Goal: Task Accomplishment & Management: Complete application form

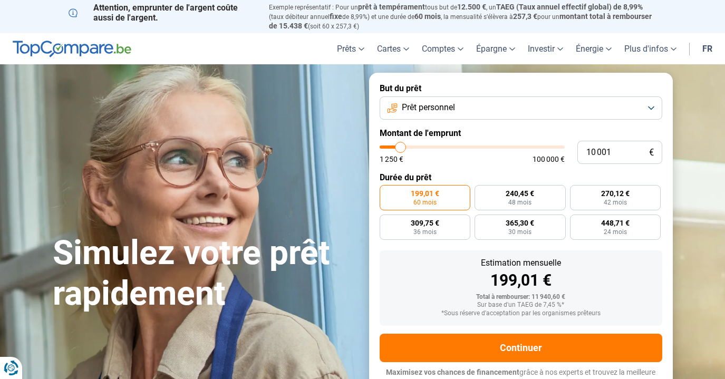
type input "15 000"
type input "15000"
type input "16 000"
type input "16000"
type input "18 500"
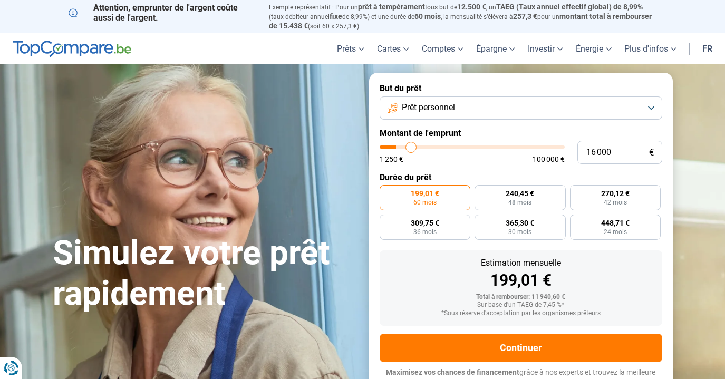
type input "18500"
type input "25 500"
type input "25500"
type input "37 500"
type input "37500"
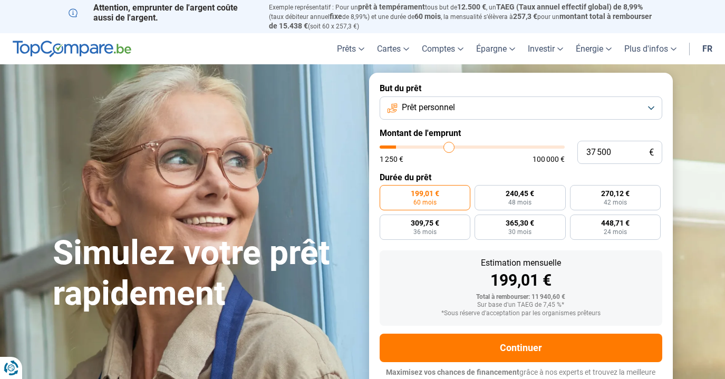
type input "53 250"
type input "53250"
type input "70 750"
type input "70750"
type input "87 000"
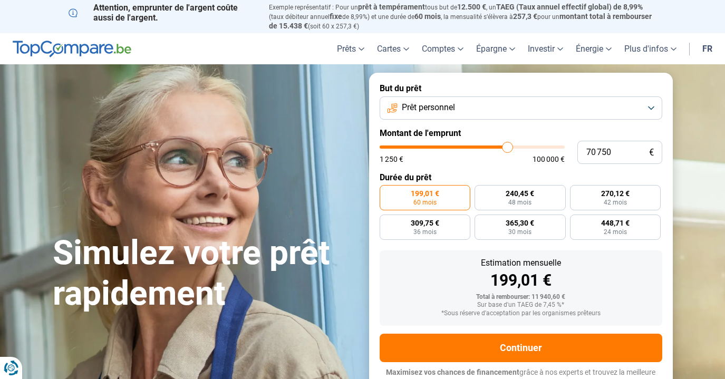
type input "87000"
type input "100 000"
drag, startPoint x: 507, startPoint y: 145, endPoint x: 633, endPoint y: 148, distance: 125.1
type input "100000"
click at [565, 148] on input "range" at bounding box center [472, 147] width 185 height 3
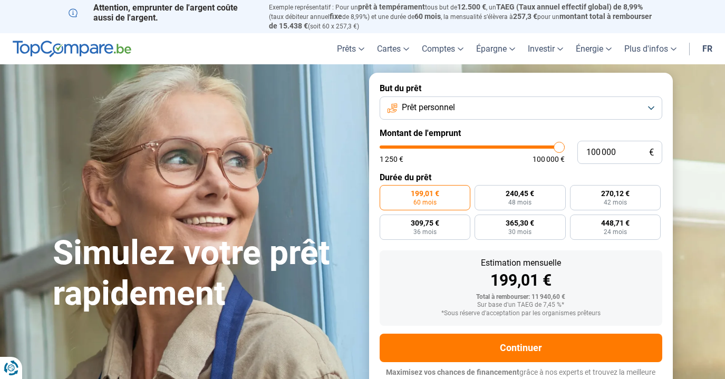
radio input "false"
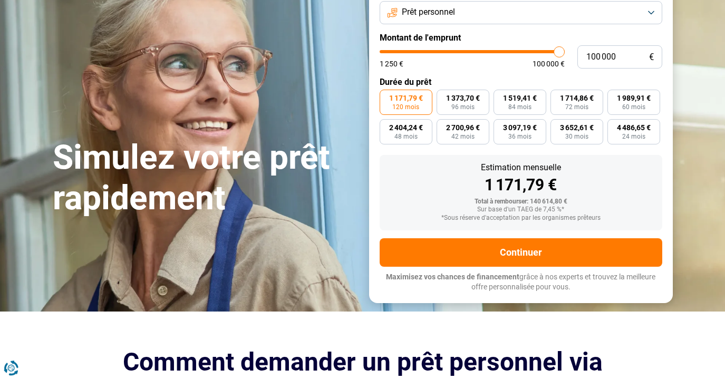
scroll to position [62, 0]
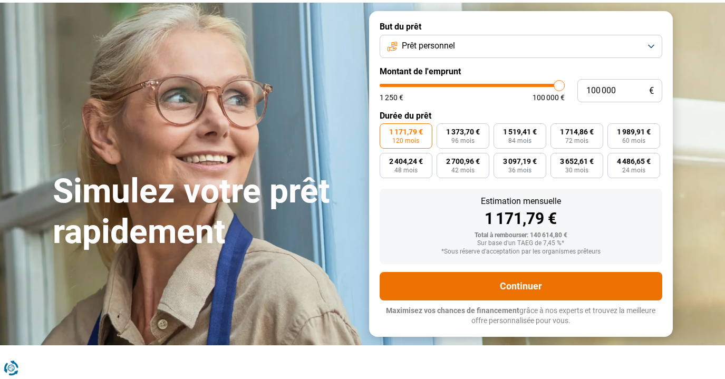
click at [531, 285] on button "Continuer" at bounding box center [521, 286] width 283 height 28
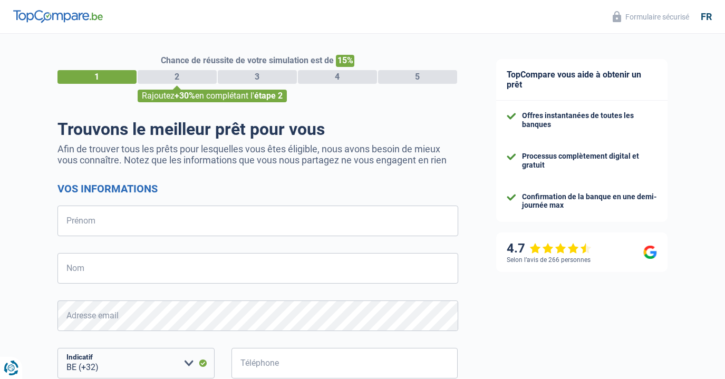
select select "32"
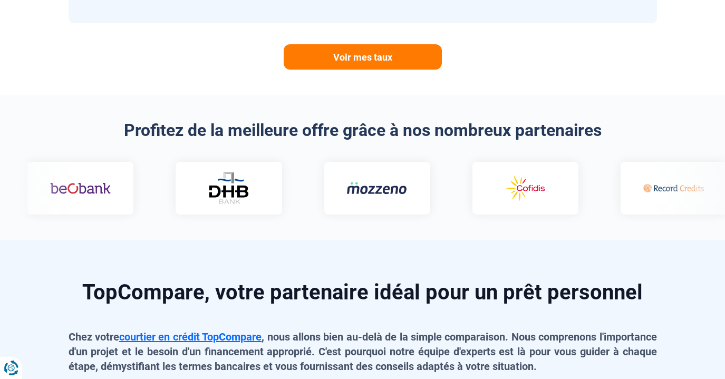
scroll to position [638, 0]
